Goal: Transaction & Acquisition: Purchase product/service

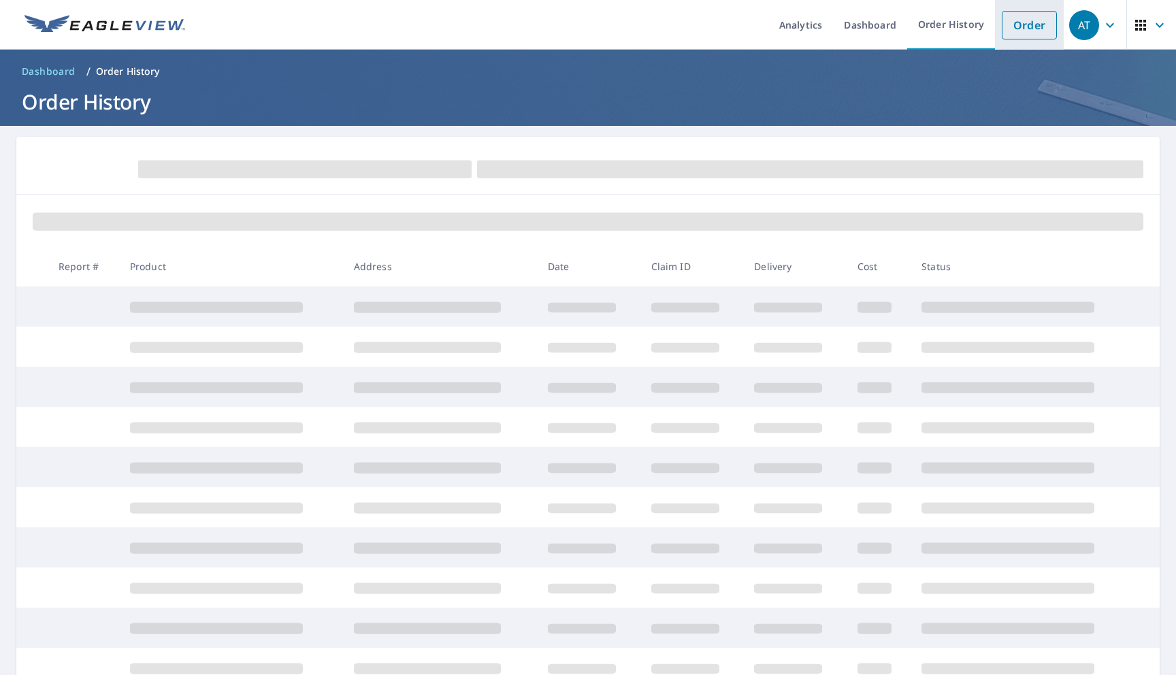
click at [1022, 21] on link "Order" at bounding box center [1029, 25] width 55 height 29
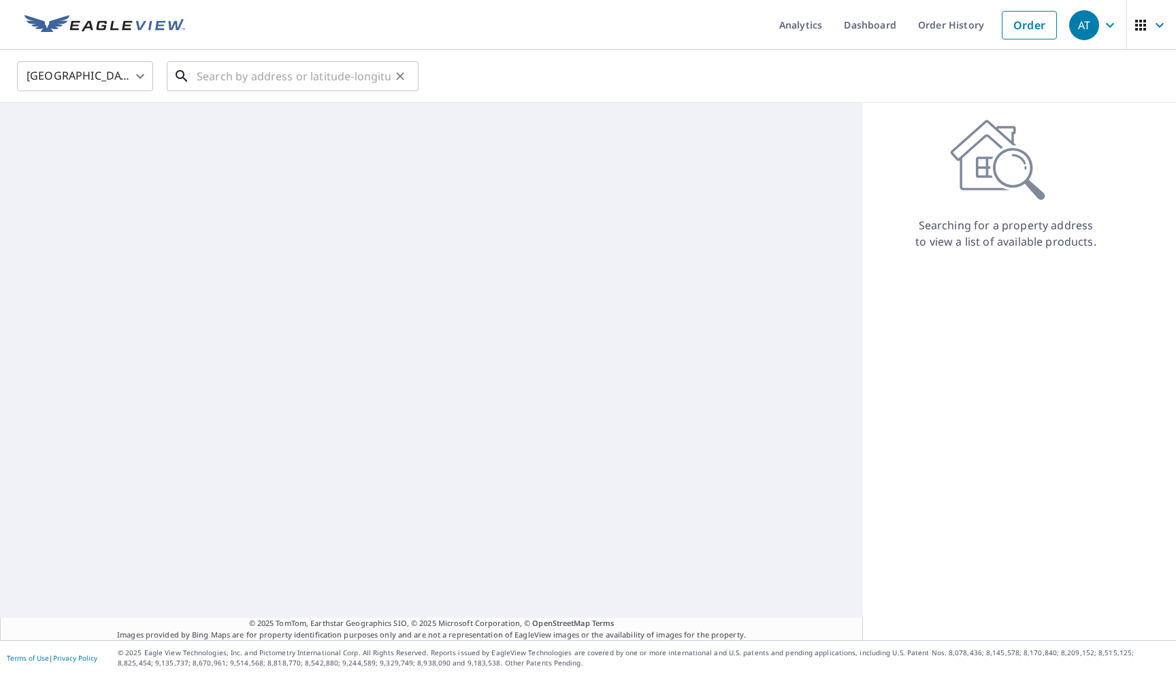
click at [361, 77] on input "text" at bounding box center [294, 76] width 194 height 38
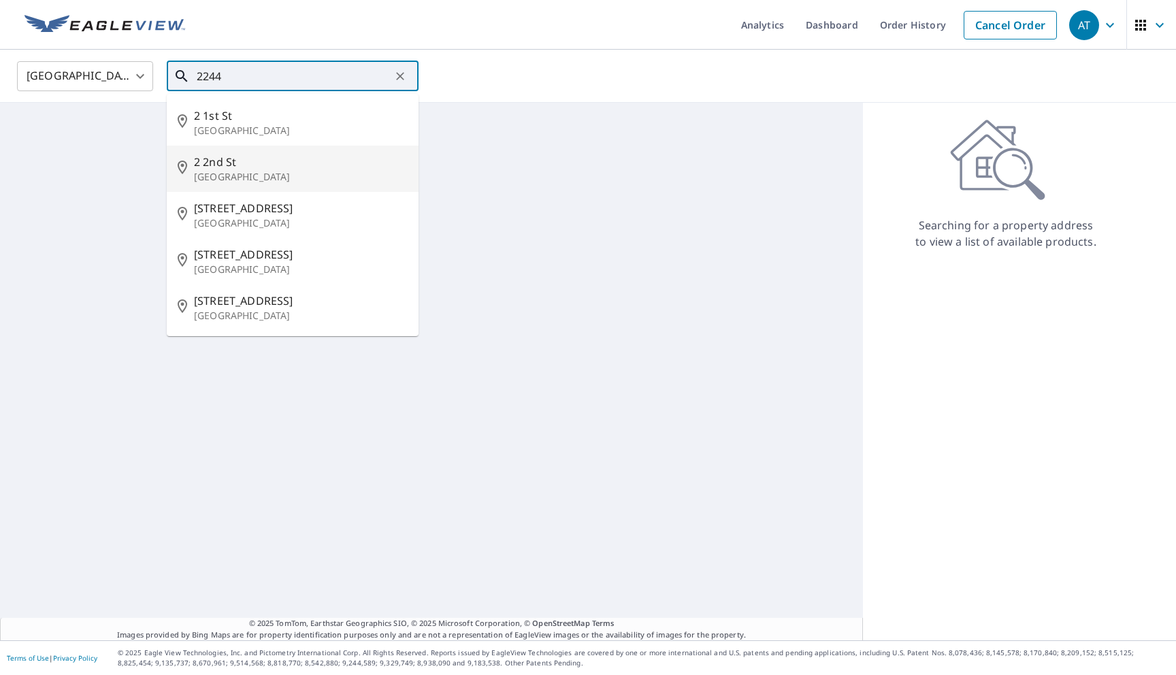
click at [297, 163] on span "2 2nd St" at bounding box center [301, 162] width 214 height 16
type input "[STREET_ADDRESS]"
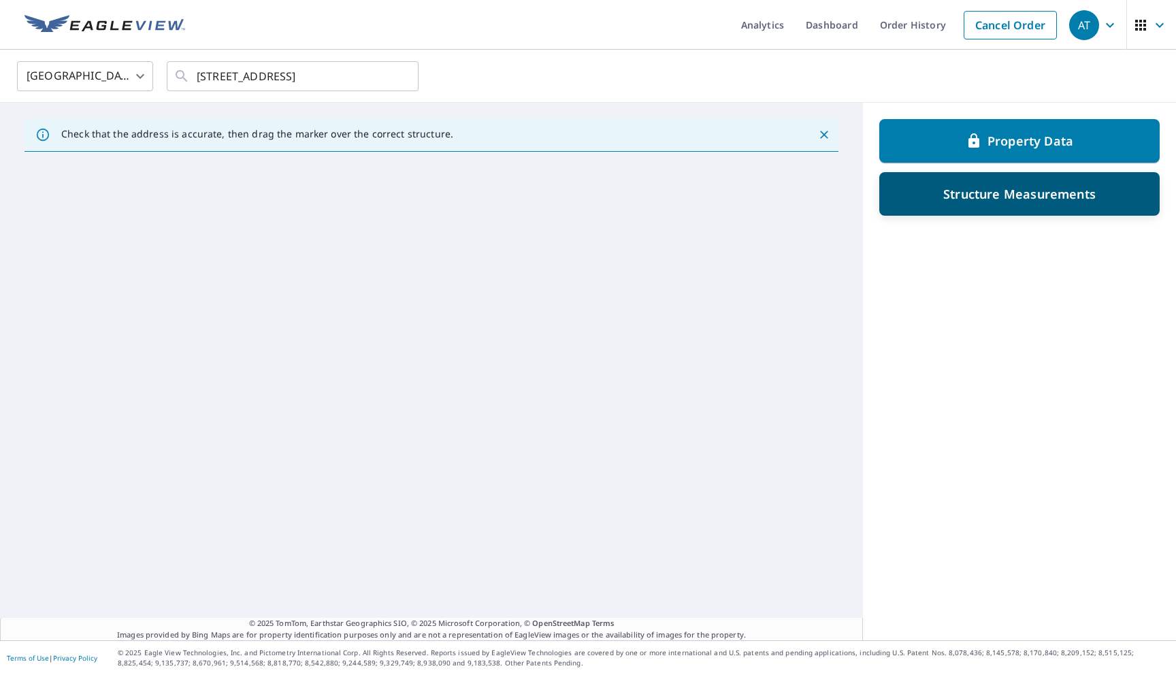
click at [997, 196] on p "Structure Measurements" at bounding box center [1019, 194] width 152 height 16
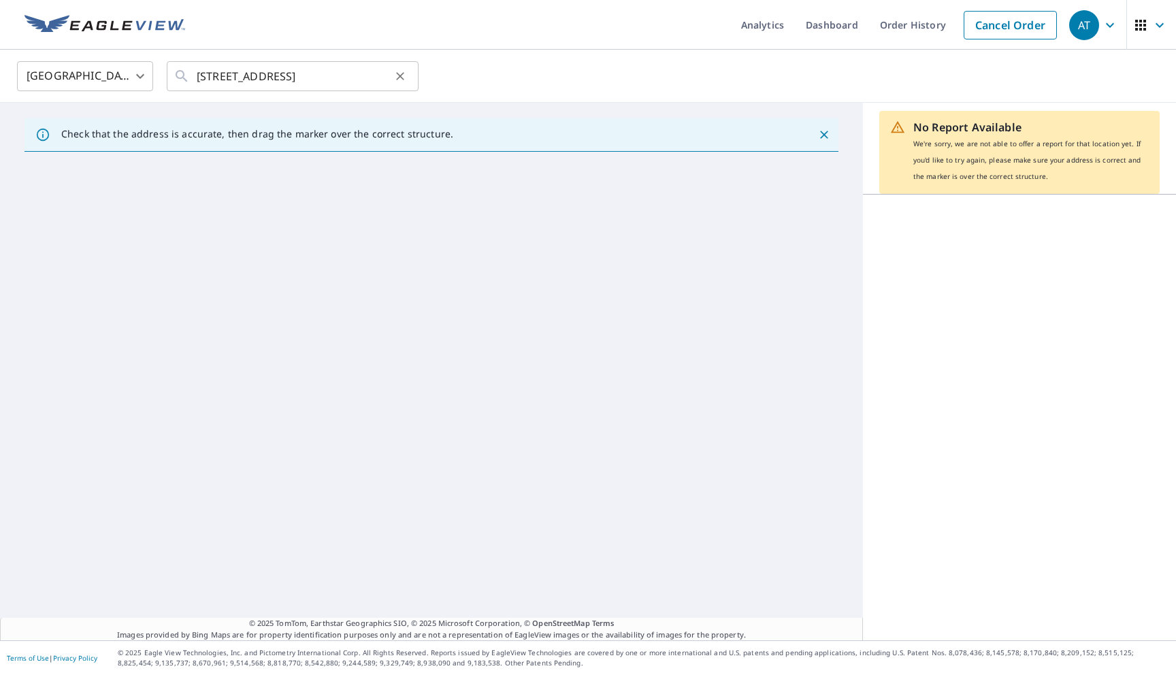
click at [401, 78] on icon "Clear" at bounding box center [400, 76] width 14 height 14
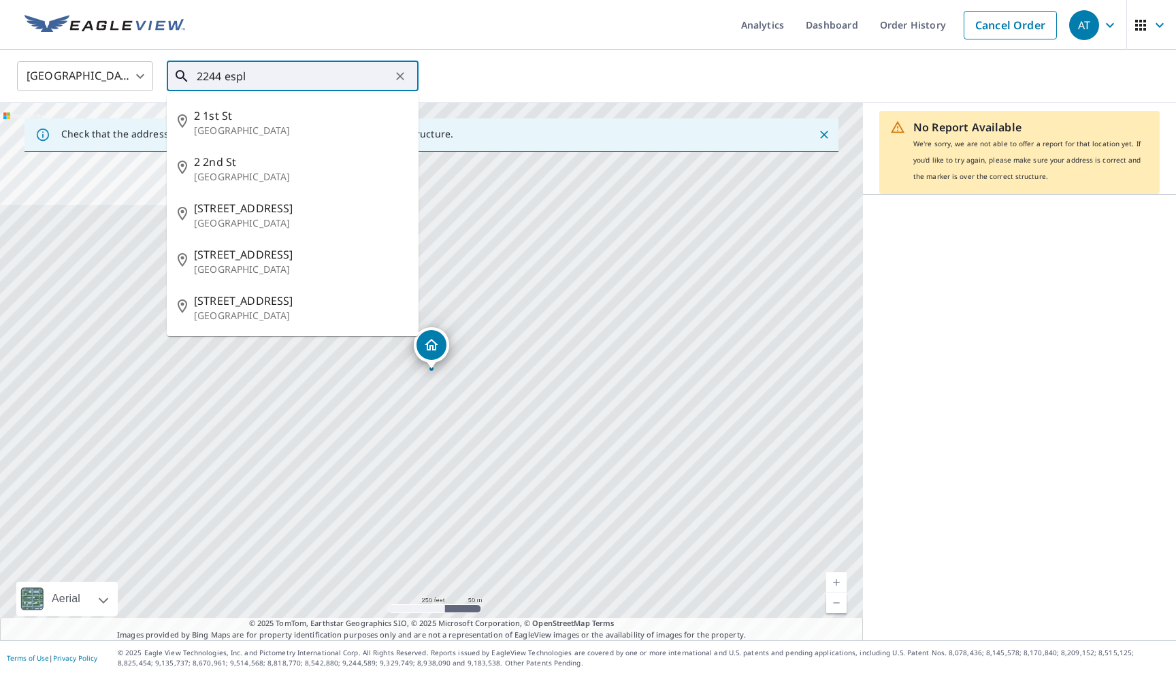
type input "2244 espla"
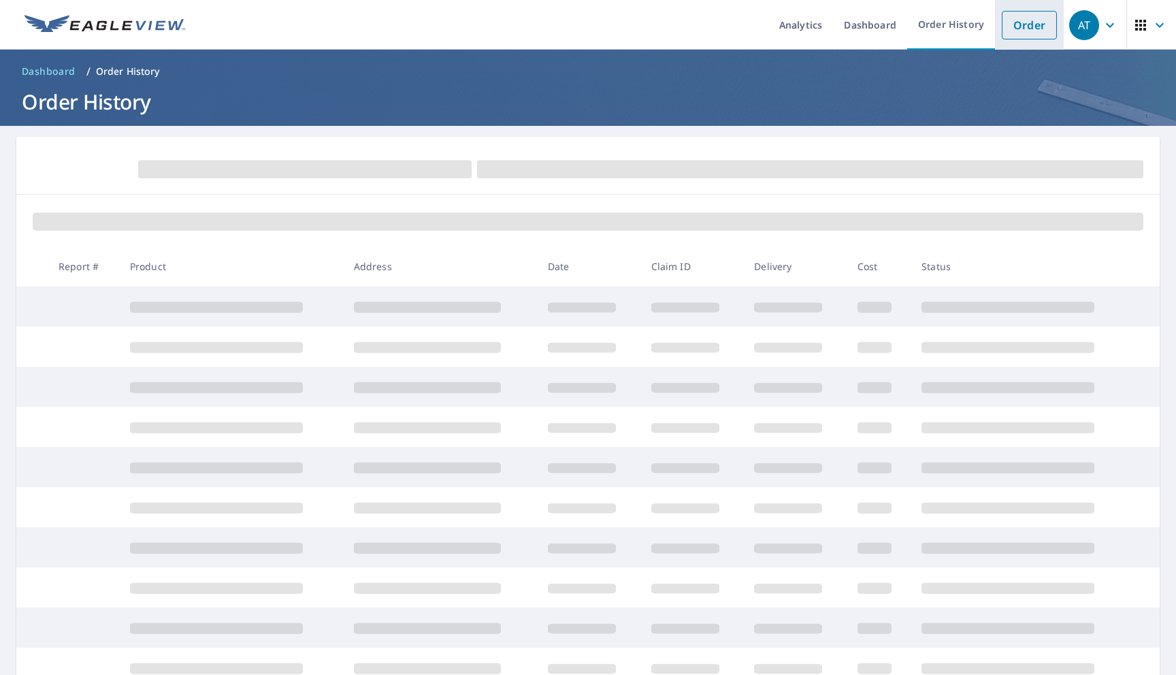
click at [1019, 25] on link "Order" at bounding box center [1029, 25] width 55 height 29
click at [1023, 34] on link "Order" at bounding box center [1029, 25] width 55 height 29
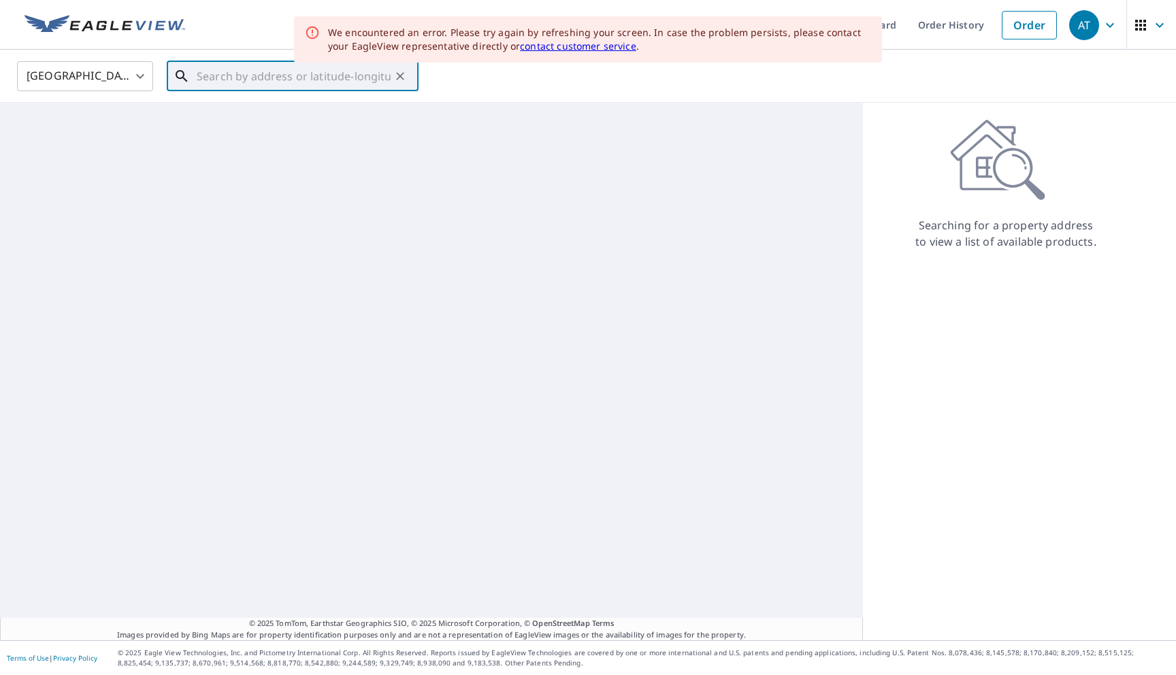
click at [229, 76] on input "text" at bounding box center [294, 76] width 194 height 38
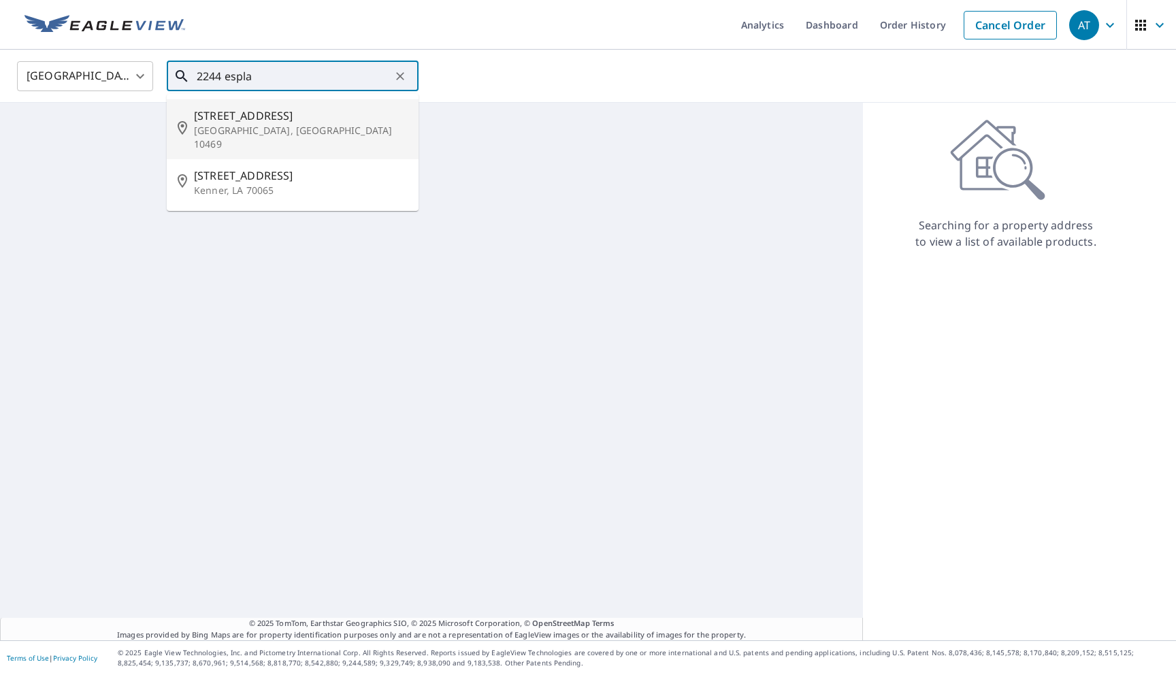
click at [235, 124] on p "[GEOGRAPHIC_DATA], [GEOGRAPHIC_DATA] 10469" at bounding box center [301, 137] width 214 height 27
type input "[STREET_ADDRESS]"
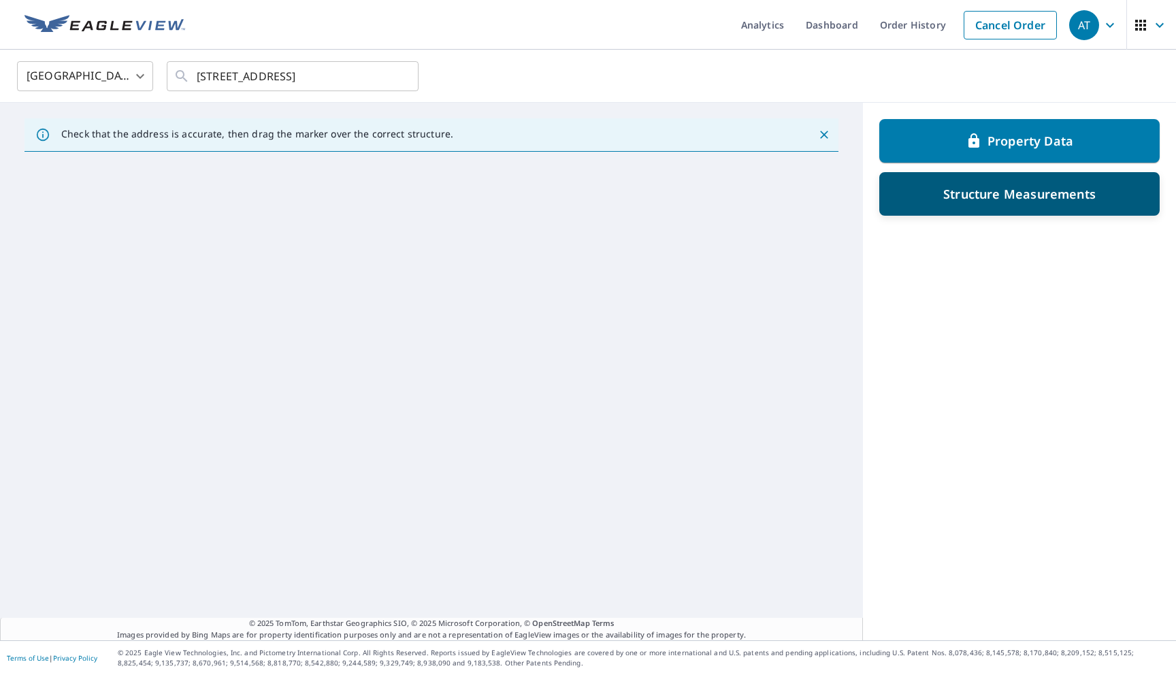
click at [1027, 197] on p "Structure Measurements" at bounding box center [1019, 194] width 152 height 16
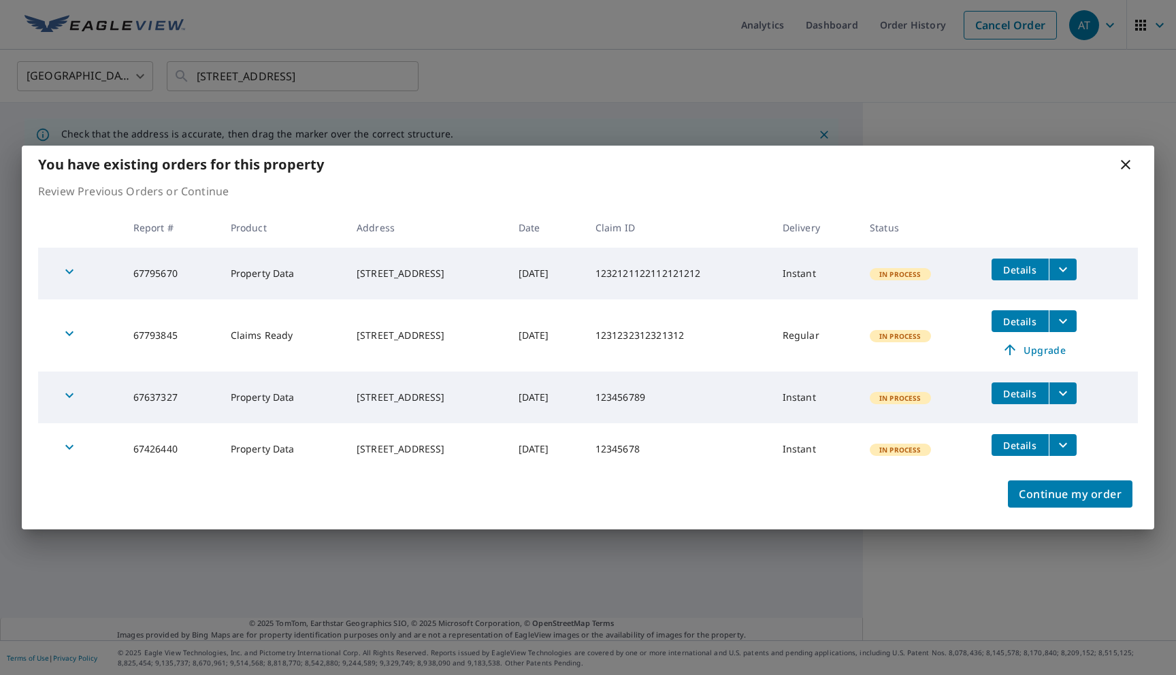
click at [1128, 165] on icon at bounding box center [1125, 164] width 16 height 16
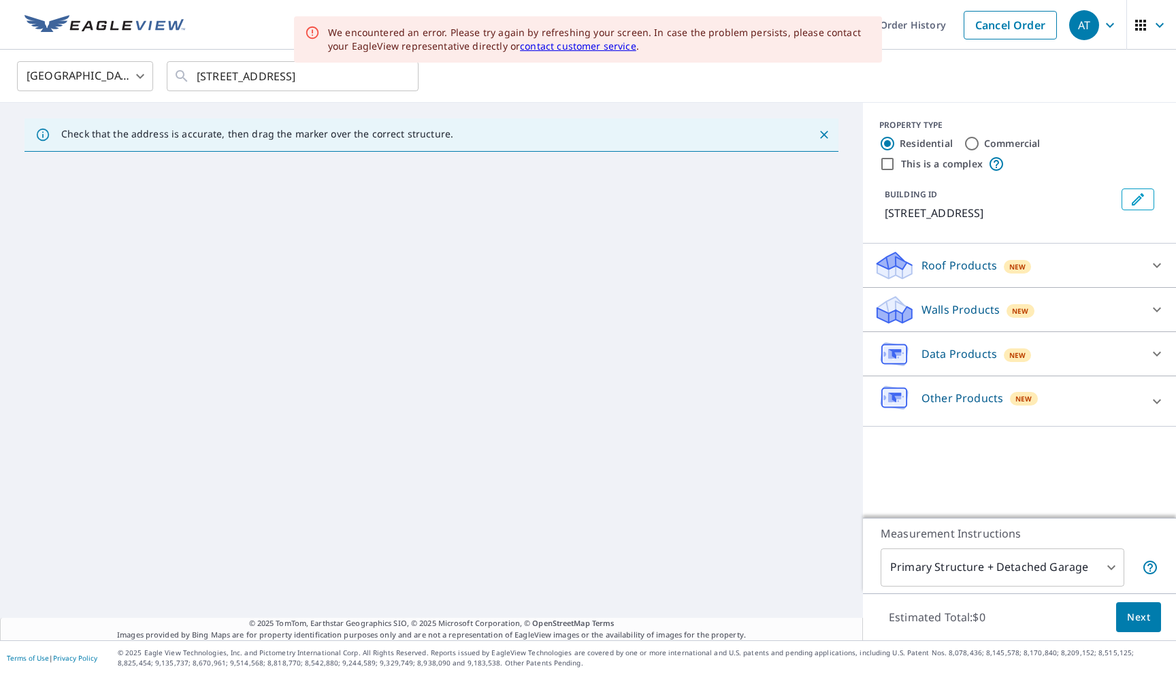
click at [973, 143] on input "Commercial" at bounding box center [971, 143] width 16 height 16
radio input "true"
type input "4"
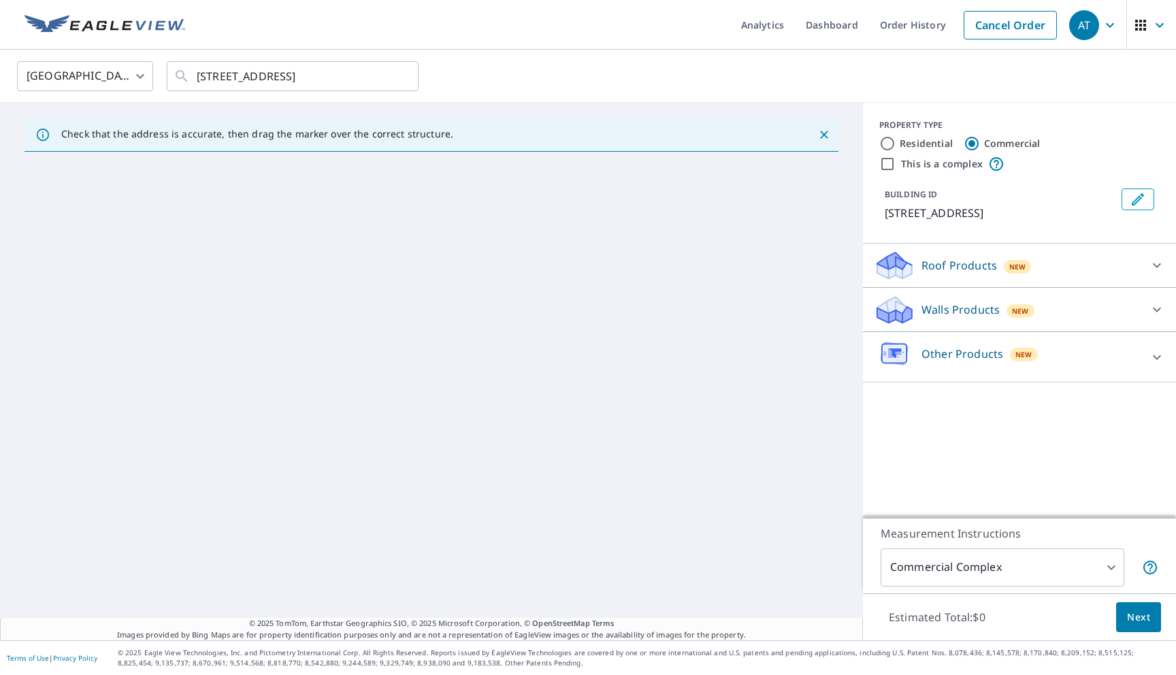
click at [1088, 29] on div "AT" at bounding box center [1084, 25] width 30 height 30
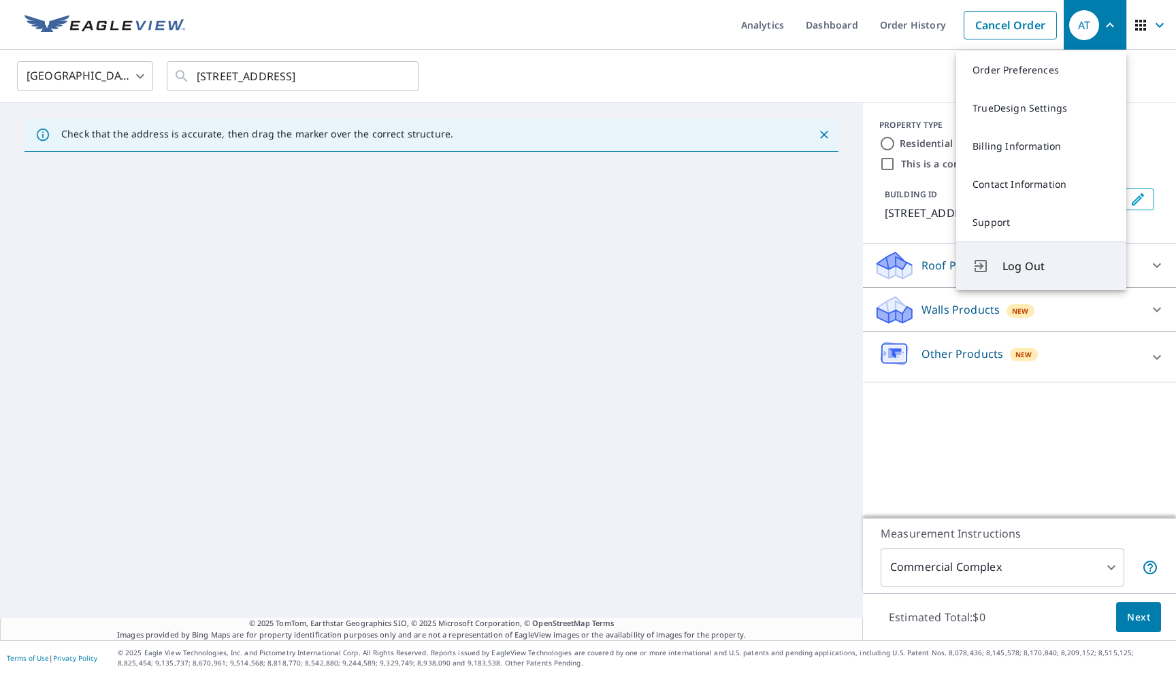
click at [991, 265] on div "Log Out" at bounding box center [981, 266] width 19 height 16
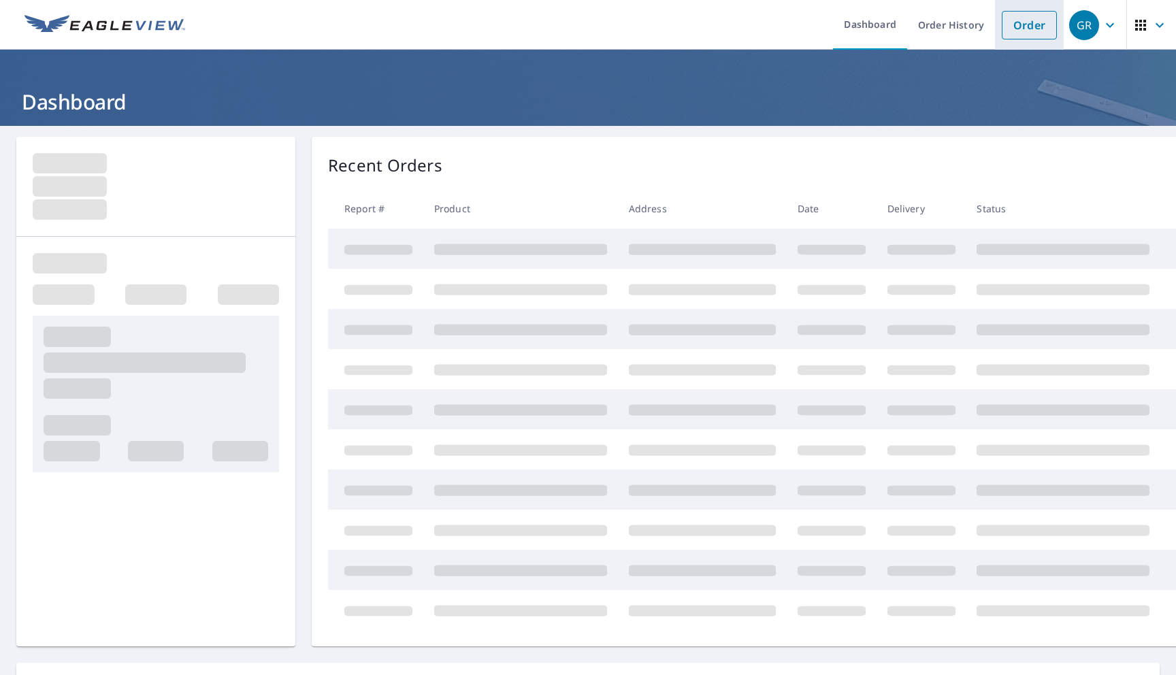
click at [1016, 20] on link "Order" at bounding box center [1029, 25] width 55 height 29
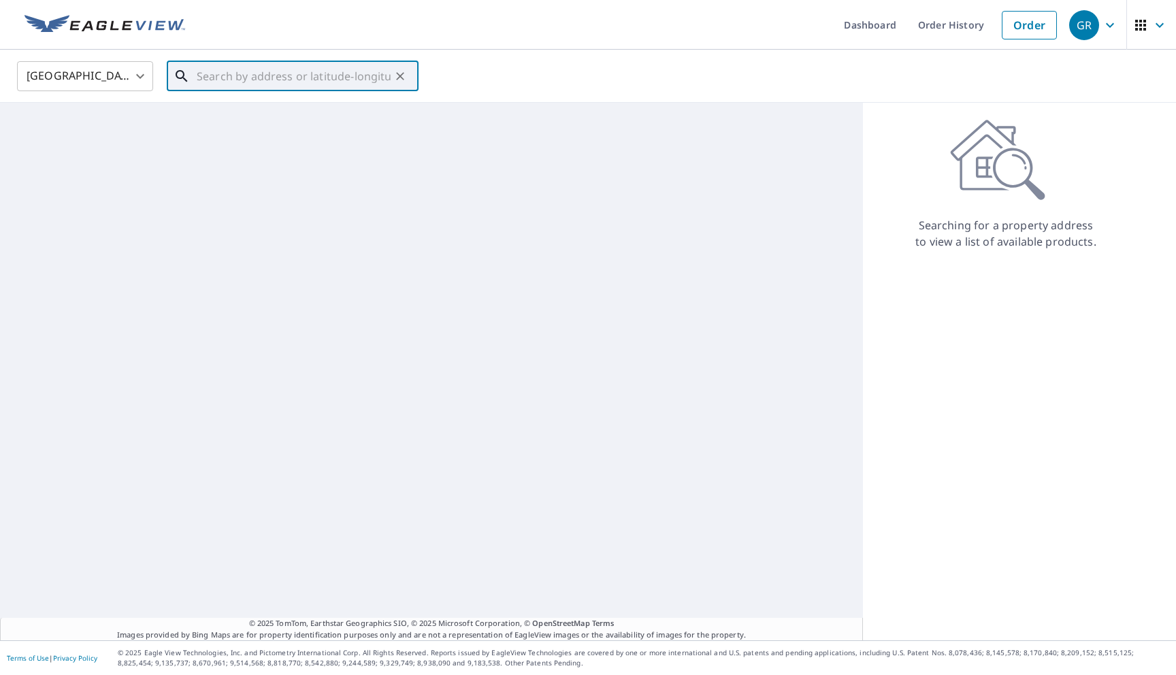
click at [363, 71] on input "text" at bounding box center [294, 76] width 194 height 38
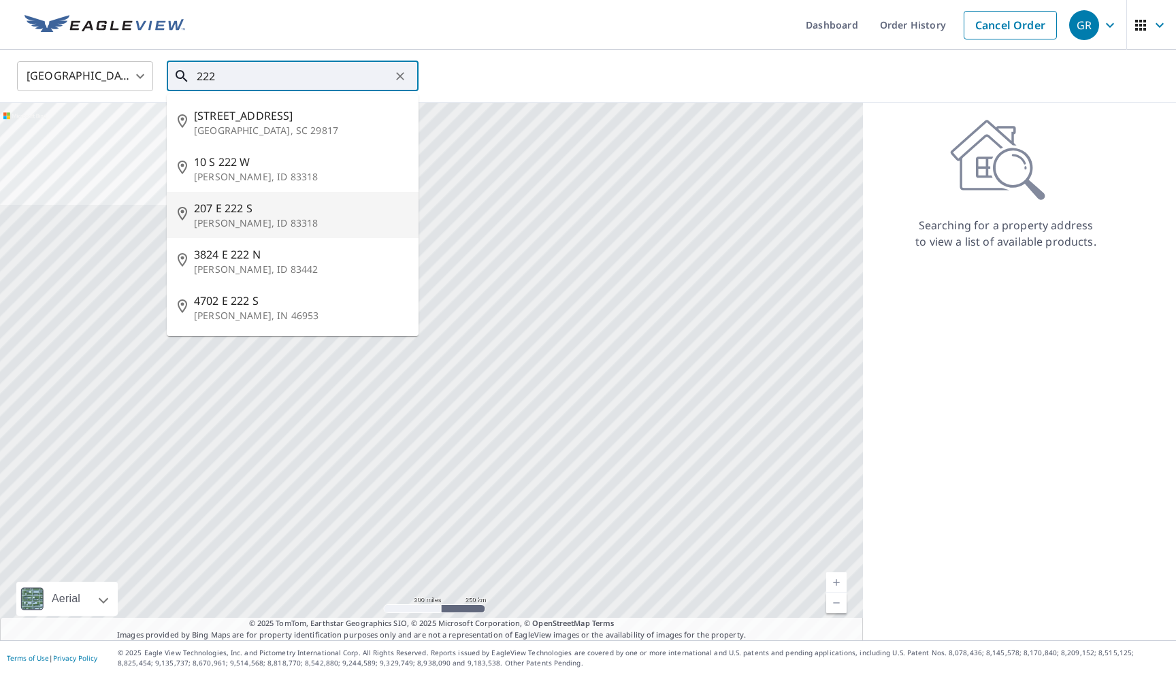
click at [263, 200] on span "207 E 222 S" at bounding box center [301, 208] width 214 height 16
type input "207 E 222 S Burley, ID 83318"
